Goal: Check status: Check status

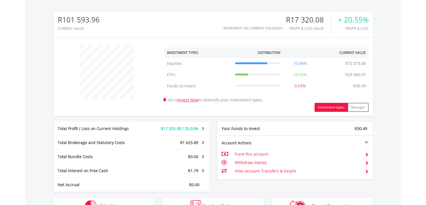
scroll to position [280, 0]
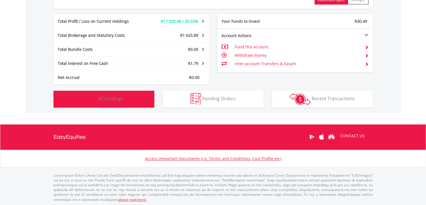
click at [123, 94] on button "Holdings All Holdings" at bounding box center [104, 99] width 101 height 17
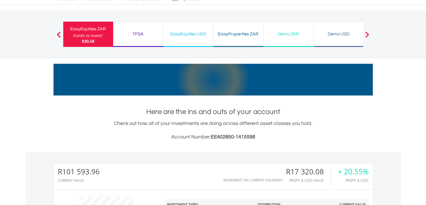
scroll to position [0, 0]
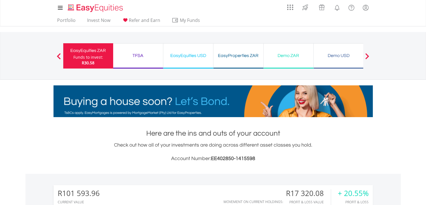
click at [179, 48] on div "EasyEquities USD Funds to invest: R30.58" at bounding box center [188, 55] width 50 height 25
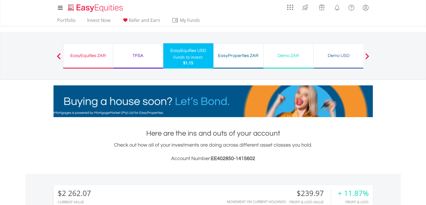
scroll to position [179, 0]
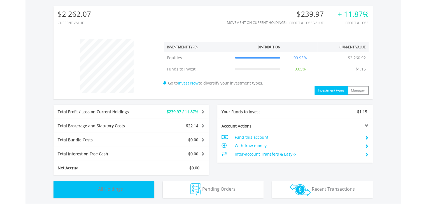
click at [127, 181] on button "Holdings All Holdings" at bounding box center [104, 189] width 101 height 17
